Goal: Task Accomplishment & Management: Manage account settings

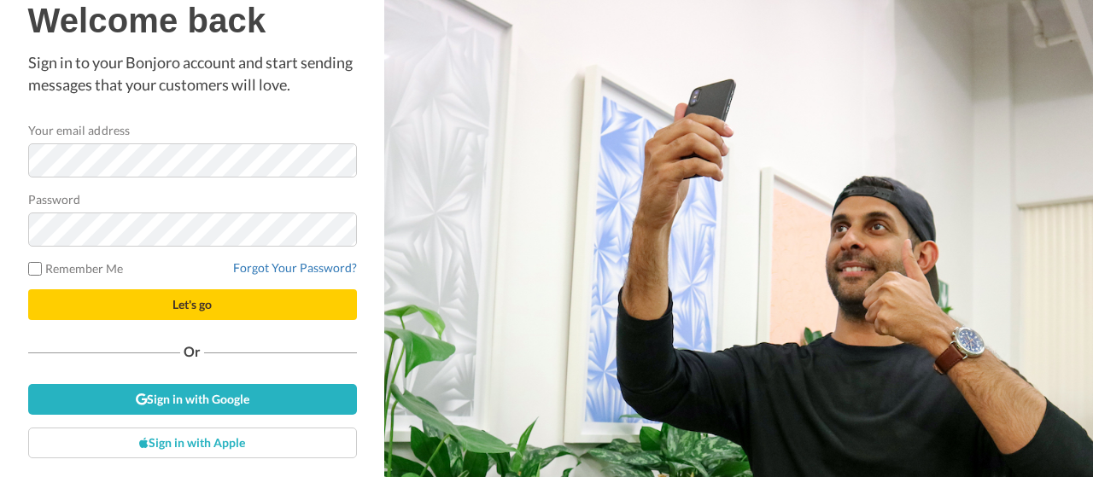
click at [114, 196] on div "Password" at bounding box center [192, 218] width 329 height 56
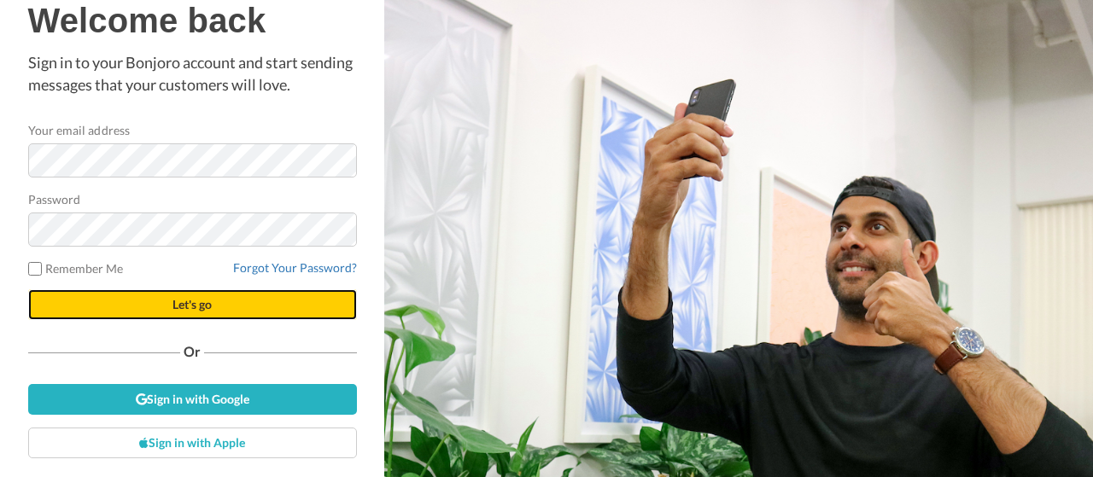
click at [159, 297] on button "Let's go" at bounding box center [192, 304] width 329 height 31
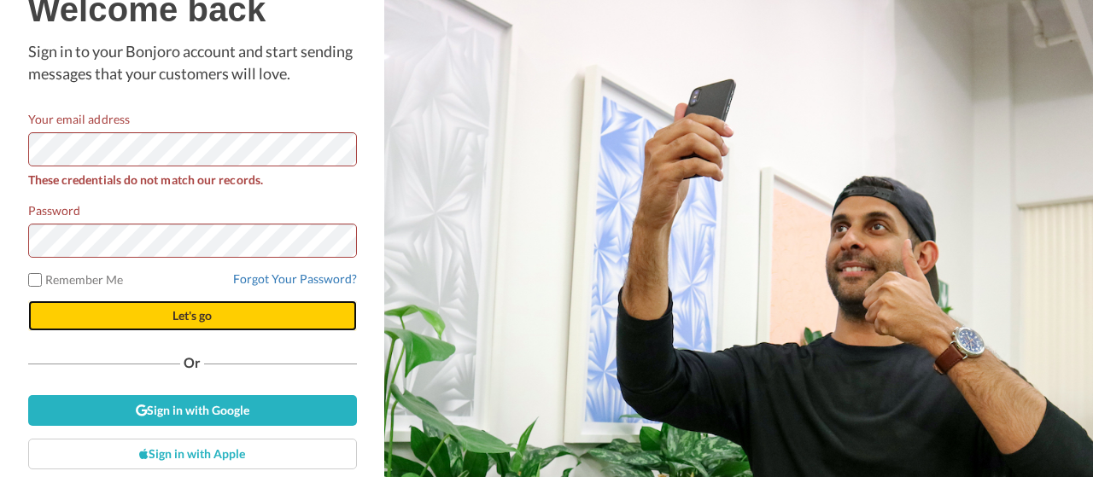
click at [183, 310] on span "Let's go" at bounding box center [191, 315] width 39 height 15
